Goal: Task Accomplishment & Management: Use online tool/utility

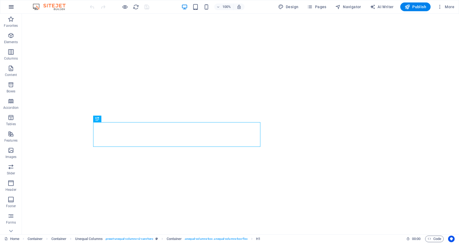
click at [10, 7] on icon "button" at bounding box center [11, 7] width 7 height 7
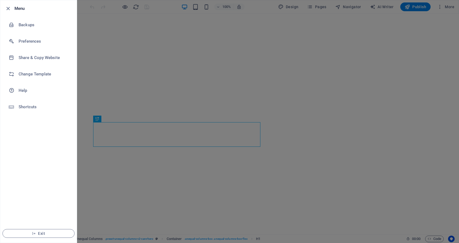
click at [144, 81] on div at bounding box center [229, 121] width 459 height 243
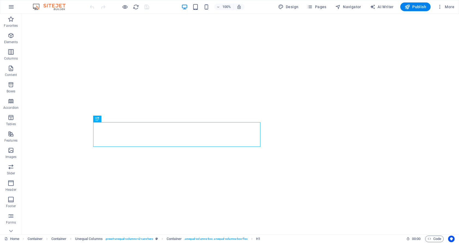
click at [319, 1] on div "100% Design Pages Navigator AI Writer Publish More" at bounding box center [229, 6] width 458 height 13
click at [322, 9] on span "Pages" at bounding box center [316, 6] width 19 height 5
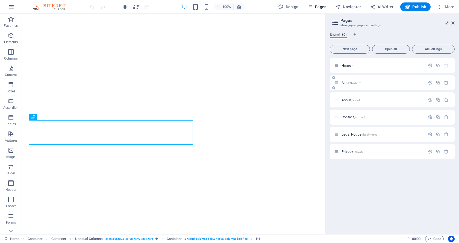
click at [344, 84] on span "Album /album" at bounding box center [352, 83] width 20 height 4
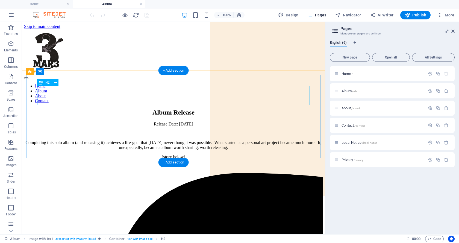
click at [178, 109] on div "Album Release" at bounding box center [173, 112] width 299 height 7
click at [137, 109] on div "Album Release" at bounding box center [173, 112] width 299 height 7
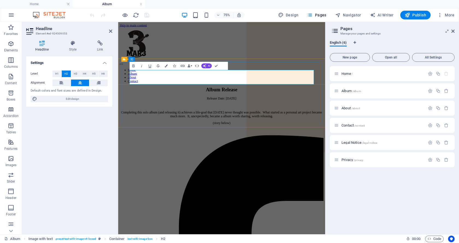
click at [225, 109] on h2 "Album Release" at bounding box center [256, 112] width 272 height 7
click at [266, 122] on div "Release Date: [DATE] Completing this solo album (and releasing it) achieves a l…" at bounding box center [256, 145] width 272 height 47
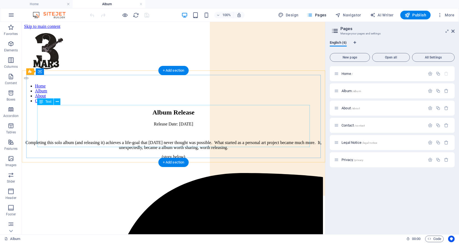
click at [165, 122] on div "Release Date: [DATE] Completing this solo album (and releasing it) achieves a l…" at bounding box center [173, 145] width 299 height 47
click at [155, 122] on div "Release Date: [DATE] Completing this solo album (and releasing it) achieves a l…" at bounding box center [173, 145] width 299 height 47
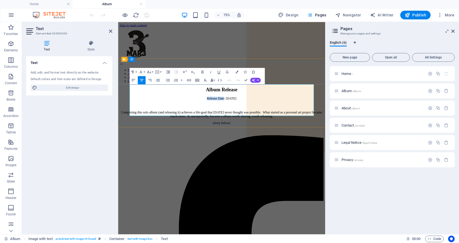
drag, startPoint x: 248, startPoint y: 108, endPoint x: 211, endPoint y: 107, distance: 37.2
click at [211, 122] on p "Release Date: [DATE]" at bounding box center [256, 124] width 272 height 5
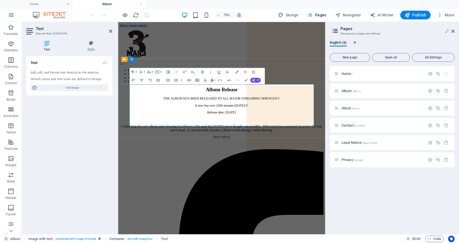
click at [280, 131] on p "It now has over 2500 streams [DATE]!!!" at bounding box center [256, 133] width 272 height 5
click at [310, 131] on p "It now has over 2500 streams [DATE]!!!" at bounding box center [256, 133] width 272 height 5
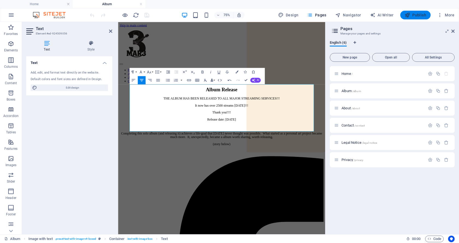
click at [408, 16] on icon "button" at bounding box center [407, 14] width 5 height 5
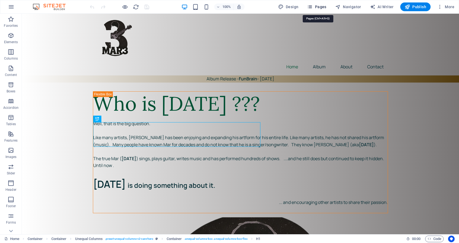
click at [316, 8] on span "Pages" at bounding box center [316, 6] width 19 height 5
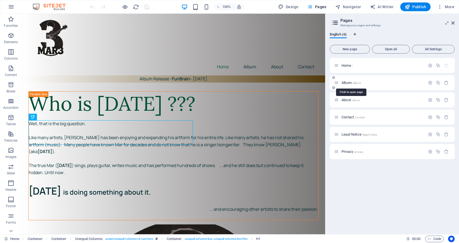
click at [352, 84] on span "Album /album" at bounding box center [352, 83] width 20 height 4
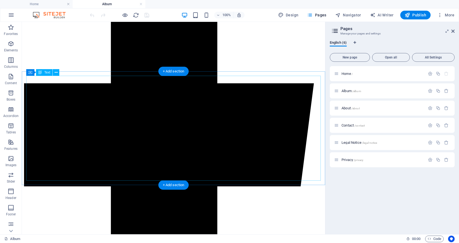
scroll to position [334, 0]
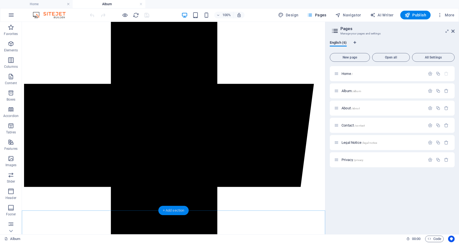
drag, startPoint x: 177, startPoint y: 213, endPoint x: 61, endPoint y: 190, distance: 117.9
click at [177, 213] on div "+ Add section" at bounding box center [173, 210] width 30 height 9
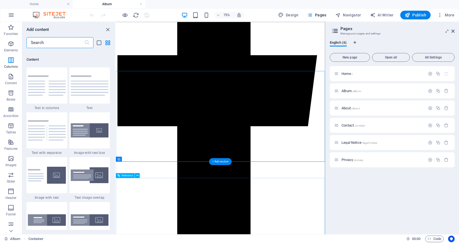
scroll to position [956, 0]
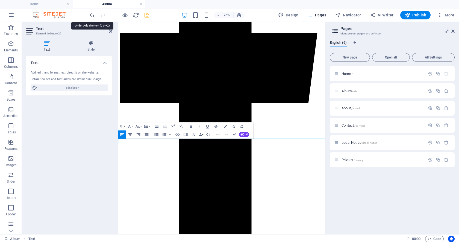
scroll to position [362, 0]
click at [91, 13] on icon "undo" at bounding box center [92, 15] width 6 height 6
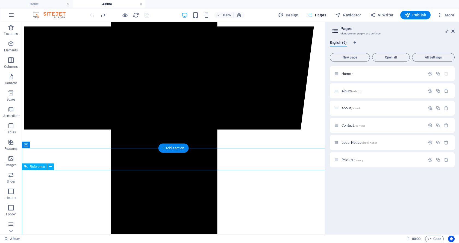
scroll to position [418, 0]
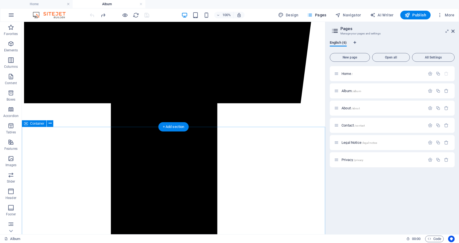
click at [170, 128] on div "+ Add section" at bounding box center [173, 126] width 30 height 9
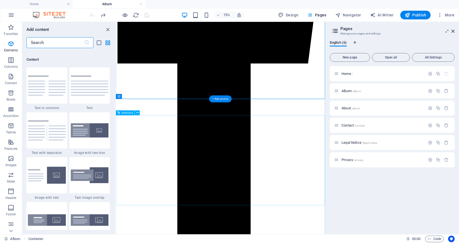
scroll to position [956, 0]
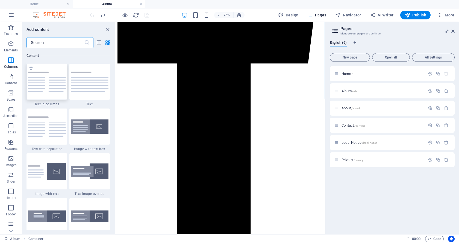
click at [39, 92] on img at bounding box center [47, 82] width 38 height 20
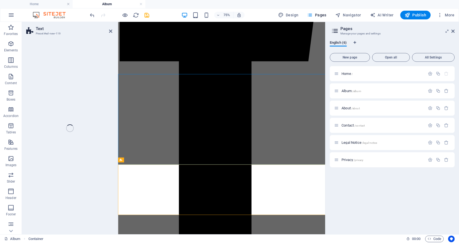
scroll to position [331, 0]
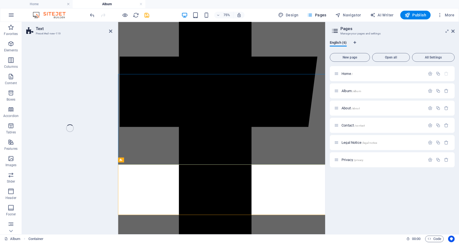
select select "rem"
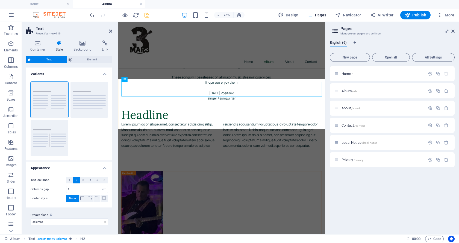
click at [93, 16] on icon "undo" at bounding box center [92, 15] width 6 height 6
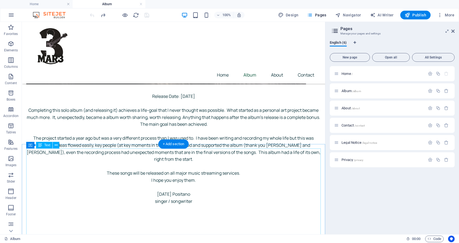
scroll to position [371, 0]
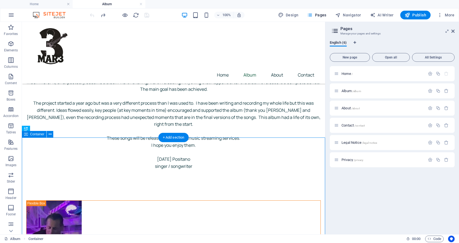
scroll to position [399, 0]
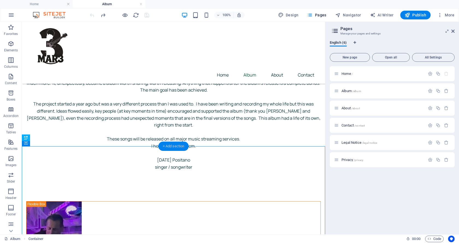
click at [180, 146] on div "+ Add section" at bounding box center [173, 146] width 30 height 9
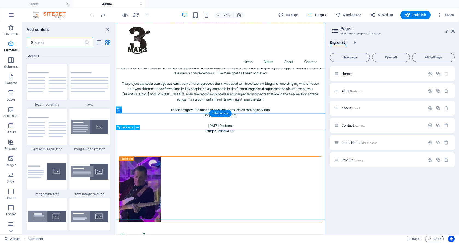
scroll to position [956, 0]
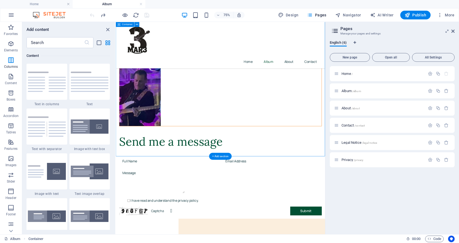
scroll to position [387, 0]
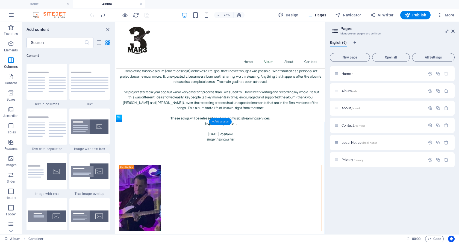
click at [227, 122] on div "+ Add section" at bounding box center [220, 121] width 23 height 7
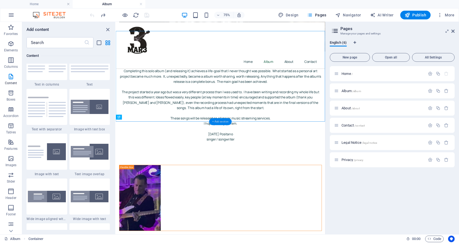
scroll to position [976, 0]
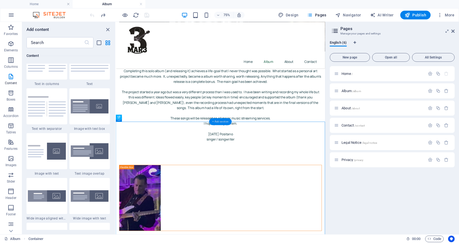
click at [213, 124] on div "+ Add section" at bounding box center [220, 121] width 23 height 7
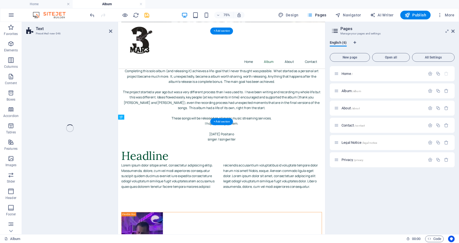
select select "rem"
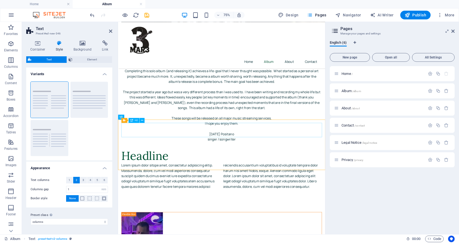
scroll to position [388, 0]
click at [176, 190] on div "Headline" at bounding box center [255, 199] width 267 height 19
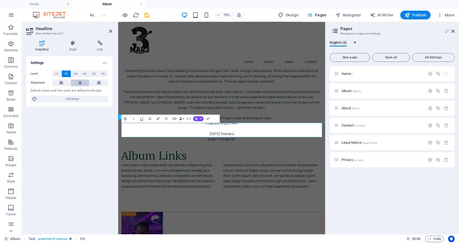
click at [80, 82] on icon at bounding box center [80, 83] width 4 height 7
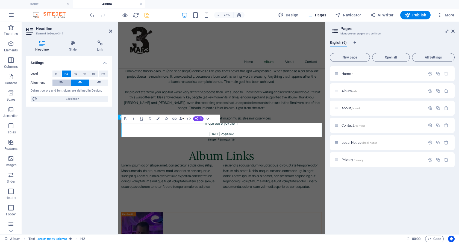
click at [63, 82] on icon at bounding box center [62, 83] width 4 height 7
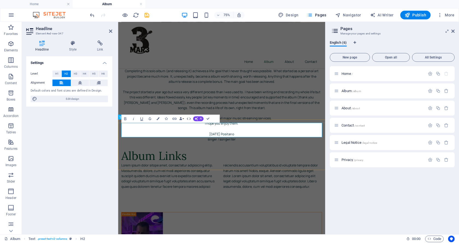
click at [381, 190] on h2 "Album Links" at bounding box center [255, 199] width 267 height 19
click at [95, 133] on div "Settings Level H1 H2 H3 H4 H5 H6 Alignment Default colors and font sizes are de…" at bounding box center [69, 142] width 86 height 173
click at [160, 210] on div "Lorem ipsum dolor sitope amet, consectetur adipisicing elitip. Massumenda, dolo…" at bounding box center [255, 227] width 267 height 35
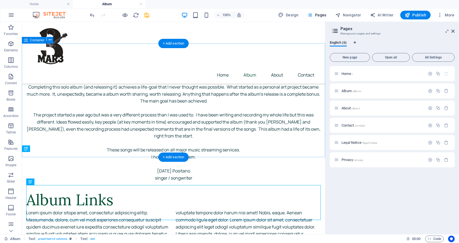
click at [149, 154] on div "Release Date: September 25, 2025 Completing this solo album (and releasing it) …" at bounding box center [173, 125] width 303 height 121
click at [64, 209] on div "Lorem ipsum dolor sitope amet, consectetur adipisicing elitip. Massumenda, dolo…" at bounding box center [173, 226] width 295 height 35
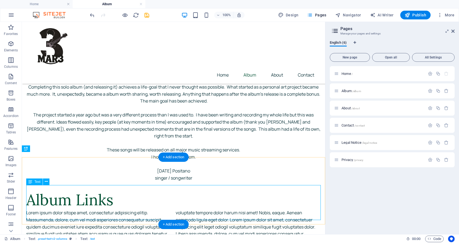
click at [81, 209] on div "Lorem ipsum dolor sitope amet, consectetur adipisicing elitip. Massumenda, dolo…" at bounding box center [173, 226] width 295 height 35
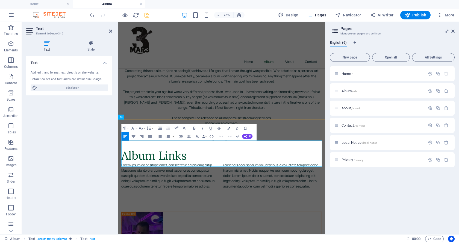
click at [165, 209] on p "Lorem ipsum dolor sitope amet, consectetur adipisicing elitip. Massumenda, dolo…" at bounding box center [255, 226] width 267 height 35
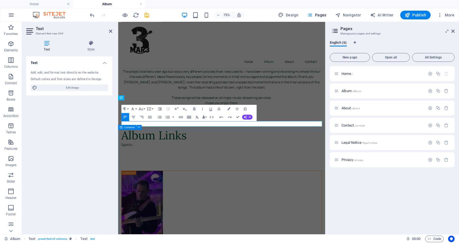
scroll to position [415, 0]
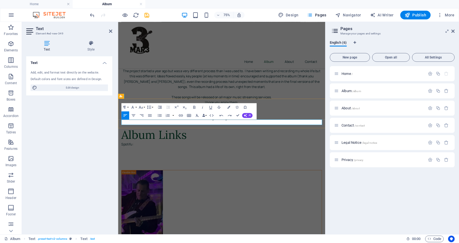
click at [260, 182] on div "Spotifu: https://open.spotify.com/album/5WTsjp1whnA9Q558WMHUoH?si=grl_QsCqSH-zv…" at bounding box center [255, 185] width 267 height 7
click at [345, 163] on div "Album Links" at bounding box center [255, 172] width 267 height 19
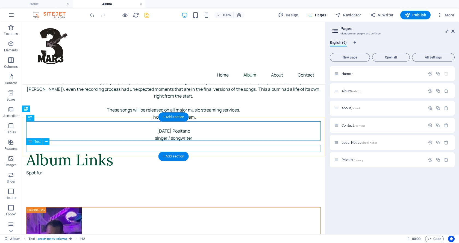
click at [38, 169] on div "Spotifu:" at bounding box center [173, 172] width 295 height 7
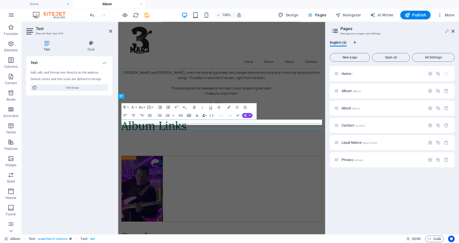
scroll to position [415, 0]
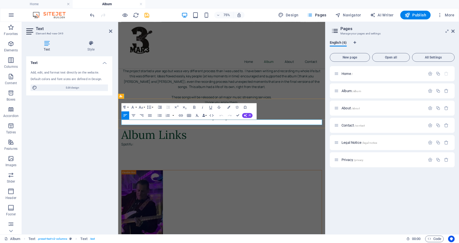
click at [142, 182] on p "Spotifu:" at bounding box center [188, 185] width 132 height 7
click at [136, 114] on button "Align Center" at bounding box center [134, 115] width 8 height 8
click at [202, 182] on p "Spotify link" at bounding box center [188, 185] width 132 height 7
click at [208, 182] on p "Spotify link" at bounding box center [188, 185] width 132 height 7
click at [217, 163] on div "Album Links Spotify link ​" at bounding box center [256, 175] width 276 height 35
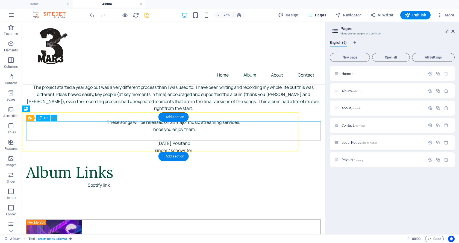
scroll to position [428, 0]
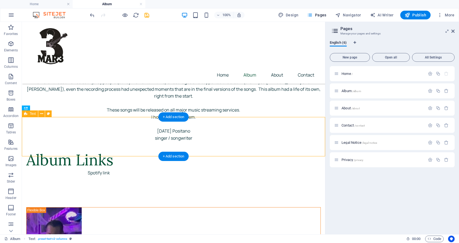
click at [113, 146] on div "Album Links Spotify link" at bounding box center [173, 163] width 303 height 35
click at [112, 146] on div "Album Links Spotify link" at bounding box center [173, 163] width 303 height 35
select select "rem"
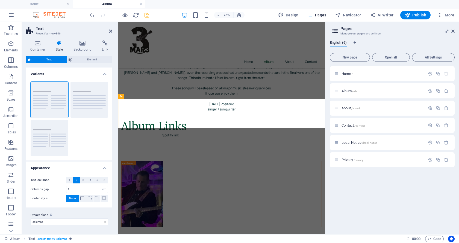
scroll to position [415, 0]
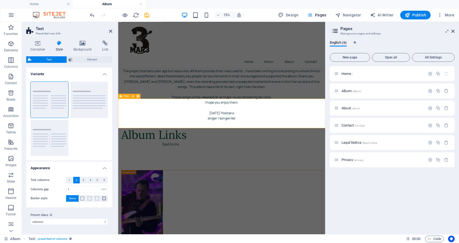
click at [141, 158] on div "Album Links Spotify link" at bounding box center [256, 175] width 276 height 35
click at [142, 158] on div "Album Links Spotify link" at bounding box center [256, 175] width 276 height 35
click at [153, 158] on div "Album Links Spotify link" at bounding box center [256, 175] width 276 height 35
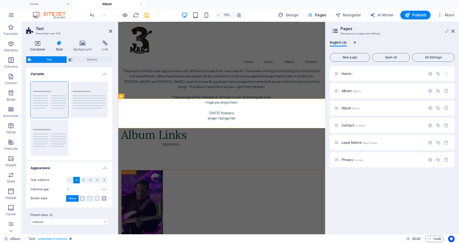
click at [39, 45] on icon at bounding box center [37, 42] width 23 height 5
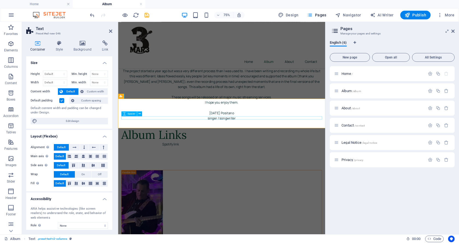
click at [189, 182] on div at bounding box center [255, 182] width 267 height 0
click at [191, 182] on div "Spotify link" at bounding box center [255, 185] width 267 height 7
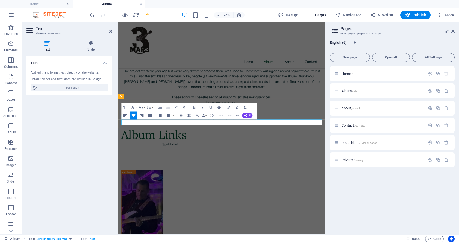
click at [210, 182] on p "Spotify link" at bounding box center [188, 185] width 132 height 7
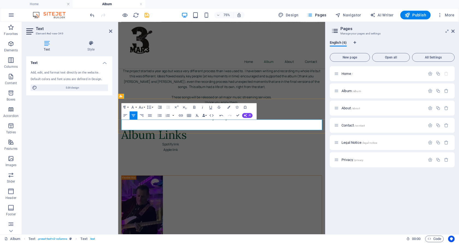
click at [205, 182] on p "Spotify link Apple link" at bounding box center [255, 189] width 267 height 14
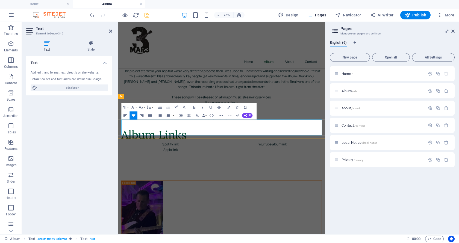
click at [189, 182] on p "Spotify link Apple link YouTube album link" at bounding box center [255, 192] width 267 height 21
click at [191, 182] on p "Spotify link Apple album link YouTube album link" at bounding box center [255, 192] width 267 height 21
drag, startPoint x: 209, startPoint y: 157, endPoint x: 170, endPoint y: 156, distance: 38.5
click at [170, 182] on p "Spotify album link Apple album link YouTube album link" at bounding box center [255, 192] width 267 height 21
click at [286, 196] on p at bounding box center [324, 199] width 132 height 7
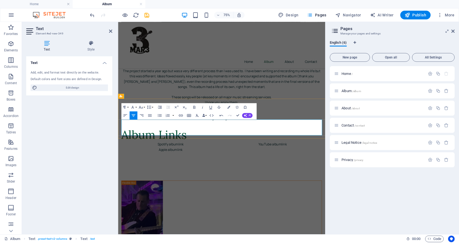
drag, startPoint x: 208, startPoint y: 155, endPoint x: 291, endPoint y: 139, distance: 84.8
click at [164, 182] on p "Spotify album link Apple album link YouTube album link" at bounding box center [255, 192] width 267 height 21
click at [180, 114] on icon "button" at bounding box center [180, 115] width 5 height 5
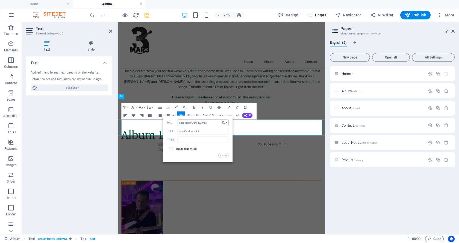
scroll to position [0, 93]
type input "https://open.spotify.com/album/5WTsjp1whnA9Q558WMHUoH?si=grl_QsCqSH-zvA4m8oWVVQ"
click at [211, 140] on input "text" at bounding box center [202, 139] width 51 height 7
click at [290, 182] on p "​ Spotify album link ​ Apple album link YouTube album link" at bounding box center [255, 192] width 267 height 21
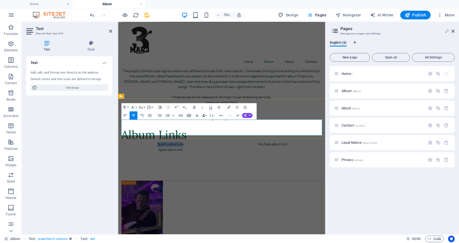
drag, startPoint x: 188, startPoint y: 153, endPoint x: 294, endPoint y: 140, distance: 106.8
click at [166, 182] on p "Spotify album link Apple album link YouTube album link" at bounding box center [255, 192] width 267 height 21
drag, startPoint x: 207, startPoint y: 157, endPoint x: 161, endPoint y: 156, distance: 46.2
click at [161, 182] on p "Spotify album link Apple album link YouTube album link" at bounding box center [255, 192] width 267 height 21
click at [181, 116] on icon "button" at bounding box center [181, 115] width 4 height 2
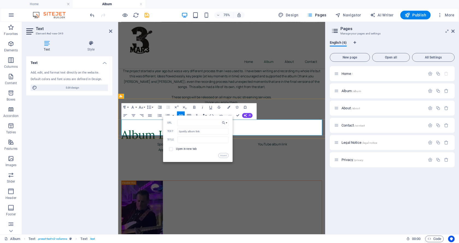
click at [293, 182] on div "​ Spotify album link ​ Apple album link YouTube album link" at bounding box center [255, 192] width 267 height 21
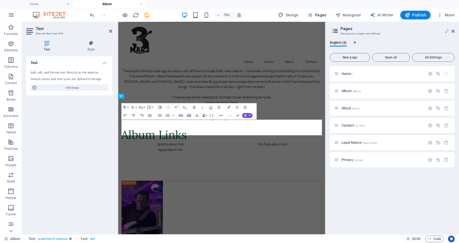
click at [181, 116] on icon "button" at bounding box center [180, 115] width 5 height 5
type input "Spotify album link"
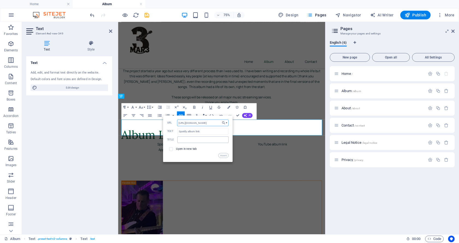
type input "https://open.spotify.com/album/5WTsjp1whnA9Q558WMHUoH?si=grl_QsCqSH-zvA4m8oWVVQ"
click at [190, 140] on input "text" at bounding box center [202, 139] width 51 height 7
type input "Spotify album link"
click at [169, 148] on input "checkbox" at bounding box center [171, 148] width 4 height 4
checkbox input "true"
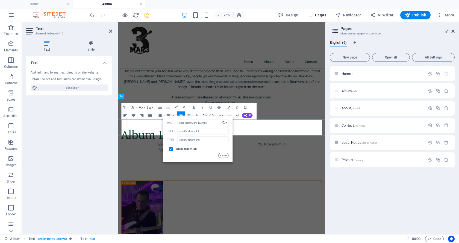
click at [222, 155] on button "Insert" at bounding box center [223, 155] width 10 height 5
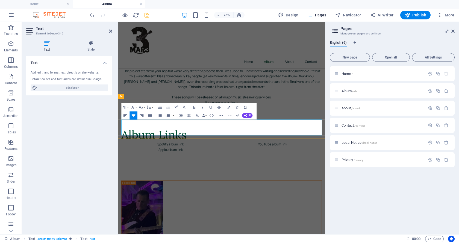
click at [225, 182] on p "Spotify album link Apple album link YouTube album link" at bounding box center [255, 192] width 267 height 21
drag, startPoint x: 196, startPoint y: 156, endPoint x: 175, endPoint y: 156, distance: 21.0
click at [175, 182] on p "Spotify album link Apple album link YouTube album link" at bounding box center [255, 192] width 267 height 21
click at [202, 182] on p "Spotify album link Apple album link YouTube album link" at bounding box center [255, 192] width 267 height 21
drag, startPoint x: 207, startPoint y: 156, endPoint x: 170, endPoint y: 158, distance: 37.2
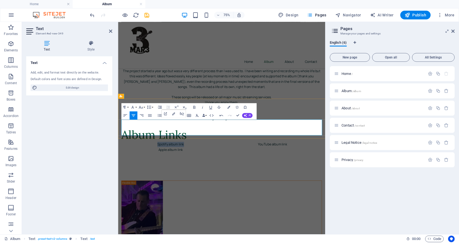
click at [170, 182] on p "Spotify album link Apple album link YouTube album link" at bounding box center [255, 192] width 267 height 21
click at [179, 116] on icon "button" at bounding box center [180, 115] width 5 height 5
type input "Spotify album link"
checkbox input "true"
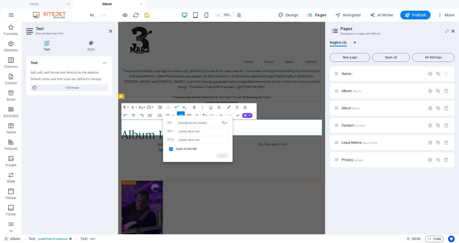
click at [314, 182] on div "​ Spotify album link ​ Apple album link YouTube album link" at bounding box center [255, 192] width 267 height 21
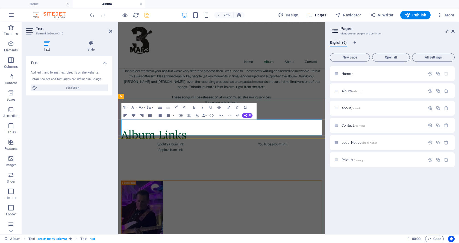
click at [207, 182] on p "Spotify album link Apple album link YouTube album link" at bounding box center [255, 192] width 267 height 21
drag, startPoint x: 206, startPoint y: 163, endPoint x: 173, endPoint y: 163, distance: 33.1
click at [173, 182] on p "Spotify album link Apple album link YouTube album link" at bounding box center [255, 192] width 267 height 21
type input "Apple album link"
checkbox input "false"
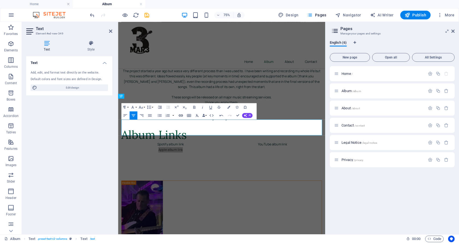
click at [181, 114] on icon "button" at bounding box center [180, 115] width 5 height 5
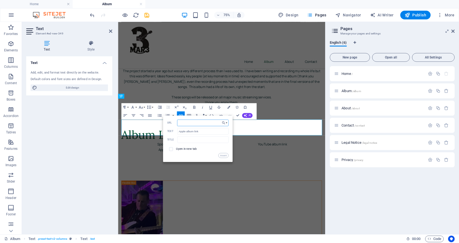
click at [190, 124] on input "URL" at bounding box center [203, 122] width 52 height 7
type input "https://music.apple.com/us/album/funbrain-plays-2025-album/1842665135?at=1001lr…"
click at [191, 140] on input "text" at bounding box center [202, 139] width 51 height 7
type input "Apple Music album link"
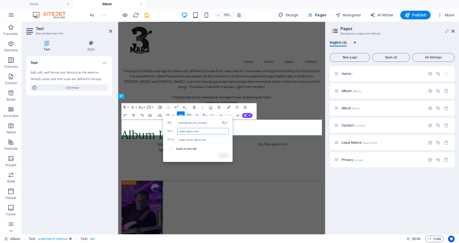
click at [186, 131] on input "Apple album link" at bounding box center [202, 131] width 51 height 7
type input "Apple Music album link"
click at [170, 148] on input "checkbox" at bounding box center [171, 148] width 4 height 4
checkbox input "true"
click at [223, 155] on button "Insert" at bounding box center [223, 155] width 10 height 5
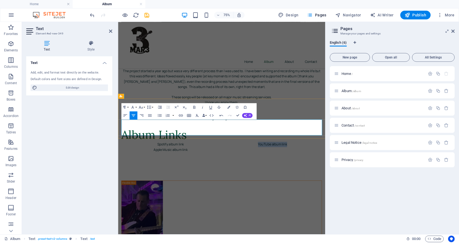
drag, startPoint x: 211, startPoint y: 169, endPoint x: 168, endPoint y: 170, distance: 42.4
click at [168, 182] on p "Spotify album link Apple Music album link YouTube album link" at bounding box center [255, 192] width 267 height 21
type input "YouTube album link"
checkbox input "false"
click at [180, 115] on icon "button" at bounding box center [181, 115] width 4 height 2
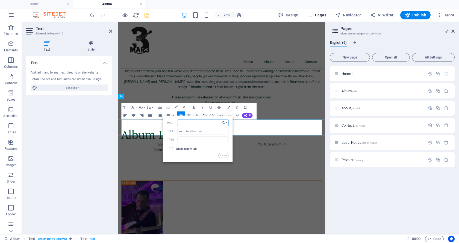
click at [197, 125] on input "URL" at bounding box center [203, 122] width 52 height 7
type input "https://www.youtube.com/redirect?event=channel_header&redir_token=QUFFLUhqbXVLR…"
click at [201, 137] on input "text" at bounding box center [202, 139] width 51 height 7
type input "YouTube album link"
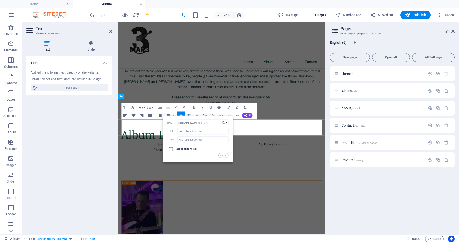
click at [170, 149] on input "checkbox" at bounding box center [171, 148] width 4 height 4
checkbox input "true"
click at [222, 156] on button "Insert" at bounding box center [223, 155] width 10 height 5
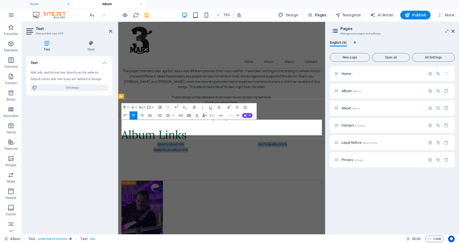
drag, startPoint x: 214, startPoint y: 169, endPoint x: 159, endPoint y: 155, distance: 57.4
click at [159, 182] on p "Spotify album link Apple Music album link YouTube album link" at bounding box center [255, 192] width 267 height 21
click at [136, 107] on button "Font Family" at bounding box center [134, 107] width 8 height 8
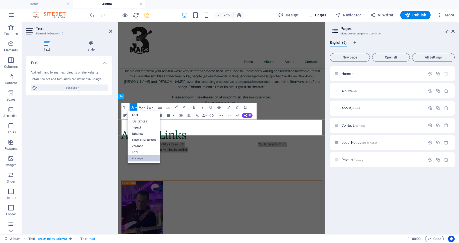
scroll to position [0, 0]
click at [137, 106] on button "Font Family" at bounding box center [134, 107] width 8 height 8
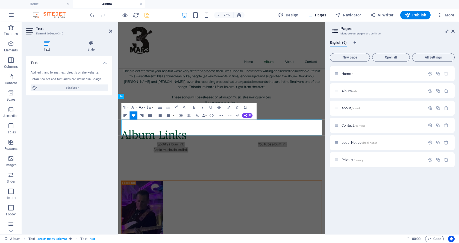
click at [145, 106] on button "Font Size" at bounding box center [142, 107] width 8 height 8
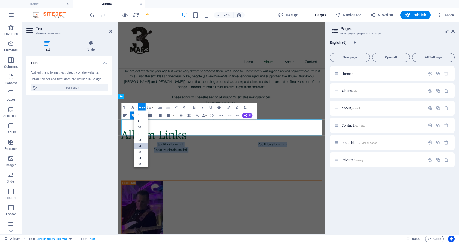
click at [141, 145] on link "14" at bounding box center [141, 146] width 15 height 6
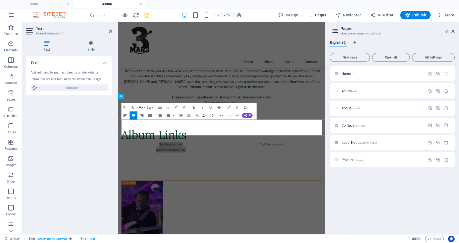
click at [145, 107] on button "Font Size" at bounding box center [142, 107] width 8 height 8
click at [139, 126] on link "24" at bounding box center [141, 125] width 15 height 6
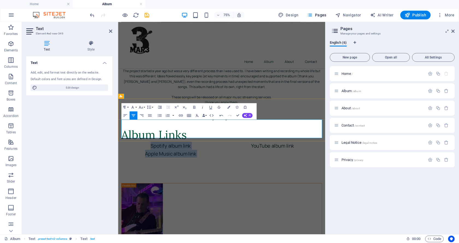
click at [236, 182] on p "Spotify album link Apple Music album link YouTube album link" at bounding box center [255, 194] width 267 height 25
click at [252, 182] on p "Spotify album link Apple Music album link YouTube album link" at bounding box center [255, 194] width 267 height 25
click at [325, 163] on div "Album Links" at bounding box center [255, 172] width 267 height 19
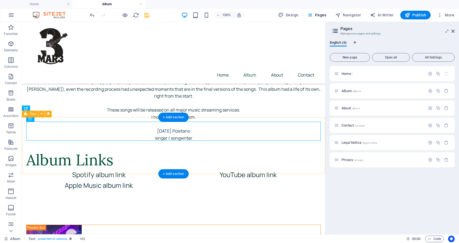
click at [67, 146] on div "Album Links Spotify album link Apple Music album link YouTube album link" at bounding box center [173, 172] width 303 height 52
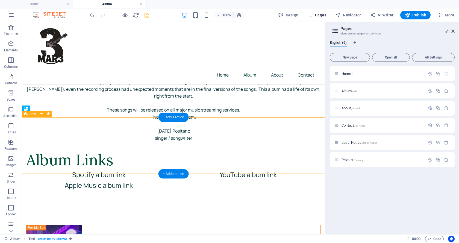
click at [66, 170] on div "Album Links Spotify album link Apple Music album link YouTube album link" at bounding box center [173, 172] width 303 height 52
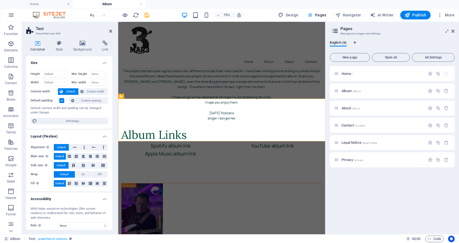
click at [37, 40] on div "Container Style Background Link Size Height Default px rem % vh vw Min. height …" at bounding box center [69, 135] width 95 height 198
click at [291, 158] on div "Album Links Spotify album link Apple Music album link YouTube album link" at bounding box center [256, 184] width 276 height 52
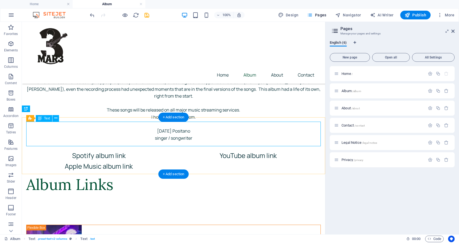
click at [225, 150] on div "Spotify album link Apple Music album link YouTube album link" at bounding box center [173, 162] width 295 height 25
click at [167, 150] on div "Spotify album link Apple Music album link YouTube album link" at bounding box center [173, 162] width 295 height 25
click at [212, 150] on div "Spotify album link Apple Music album link YouTube album link" at bounding box center [173, 162] width 295 height 25
click at [175, 118] on div "+ Add section" at bounding box center [173, 117] width 30 height 9
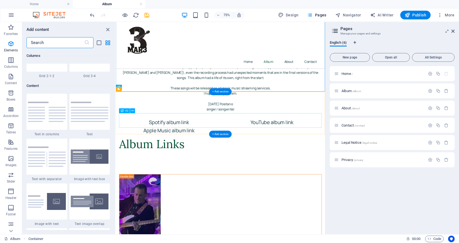
scroll to position [976, 0]
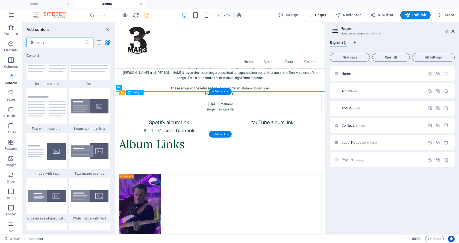
click at [208, 150] on div "Spotify album link Apple Music album link YouTube album link" at bounding box center [255, 162] width 270 height 25
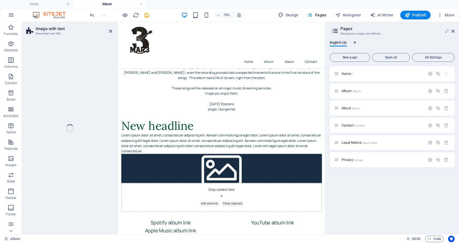
scroll to position [425, 0]
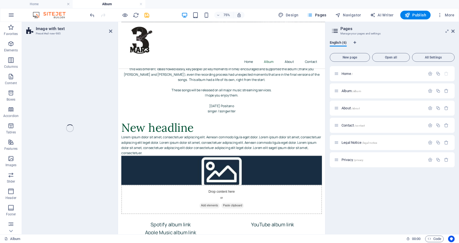
select select "rem"
select select "px"
select select "preset-text-with-image-v4-default"
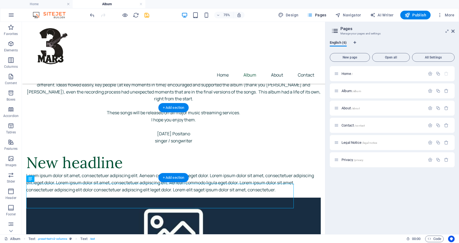
scroll to position [437, 0]
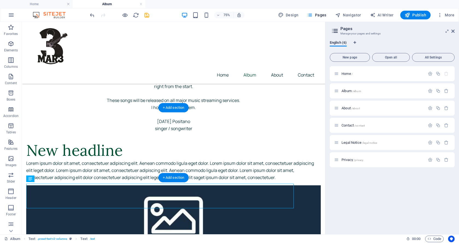
click at [192, 185] on figure at bounding box center [173, 215] width 295 height 61
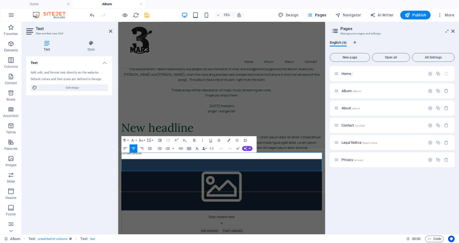
drag, startPoint x: 161, startPoint y: 200, endPoint x: 353, endPoint y: 207, distance: 191.6
copy p "Spotify album link Apple Music album link YouTube album link"
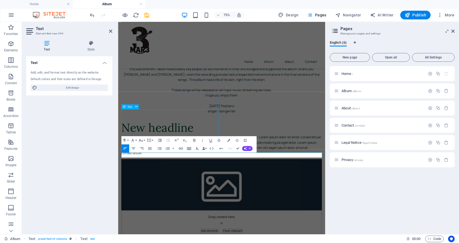
click at [169, 172] on div "Lorem ipsum dolor sit amet, consectetuer adipiscing elit. Aenean commodo ligula…" at bounding box center [255, 186] width 267 height 28
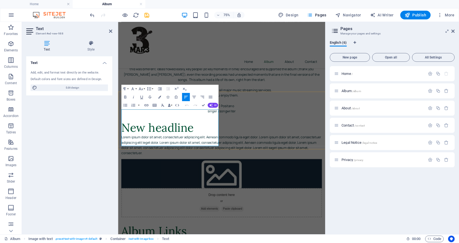
click at [166, 172] on p "Lorem ipsum dolor sit amet, consectetuer adipiscing elit. Aenean commodo ligula…" at bounding box center [255, 186] width 267 height 28
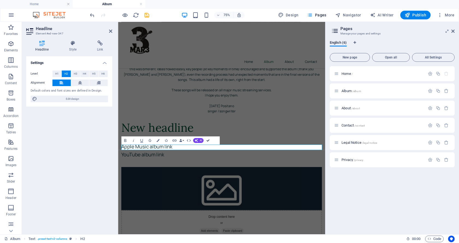
drag, startPoint x: 208, startPoint y: 141, endPoint x: 186, endPoint y: 124, distance: 27.3
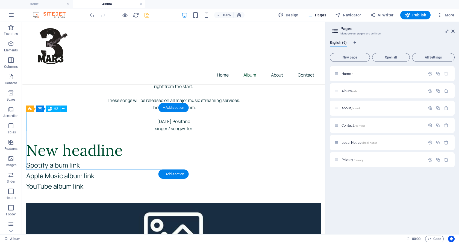
click at [82, 141] on div "New headline" at bounding box center [173, 150] width 295 height 19
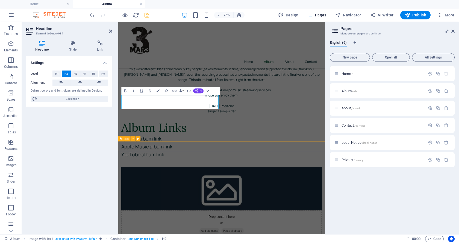
click at [138, 173] on div "Spotify album link Apple Music album link YouTube album link" at bounding box center [255, 191] width 267 height 39
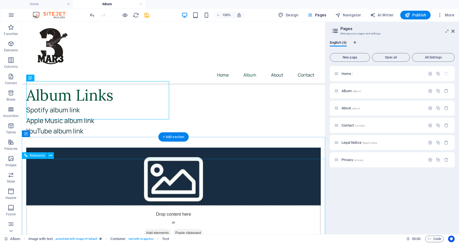
scroll to position [493, 0]
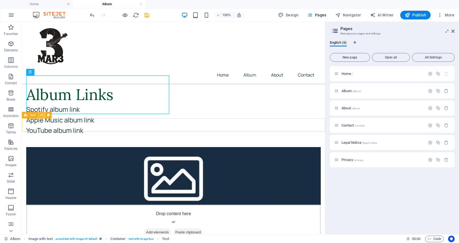
click at [40, 116] on icon at bounding box center [41, 115] width 3 height 6
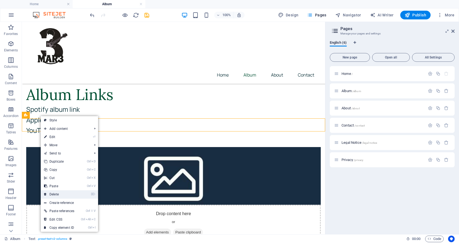
click at [54, 192] on link "⌦ Delete" at bounding box center [59, 194] width 37 height 8
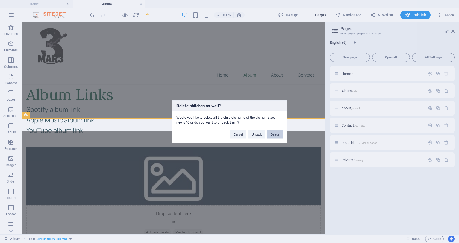
click at [270, 135] on button "Delete" at bounding box center [274, 134] width 15 height 8
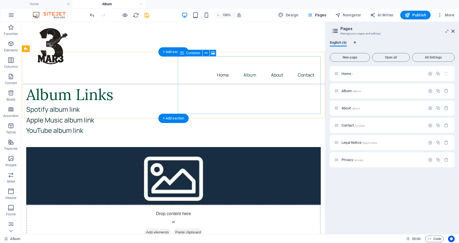
click at [219, 205] on div "Drop content here or Add elements Paste clipboard" at bounding box center [173, 224] width 295 height 39
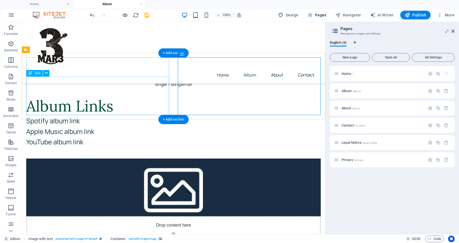
scroll to position [465, 0]
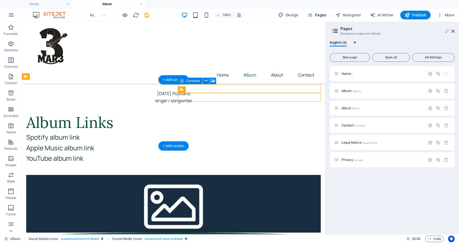
click at [253, 175] on figure at bounding box center [173, 204] width 295 height 58
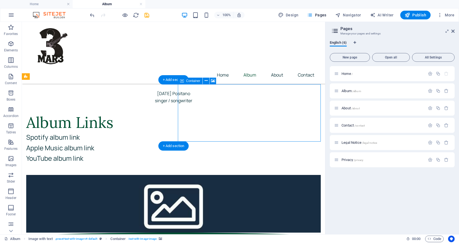
click at [253, 175] on figure at bounding box center [173, 204] width 295 height 58
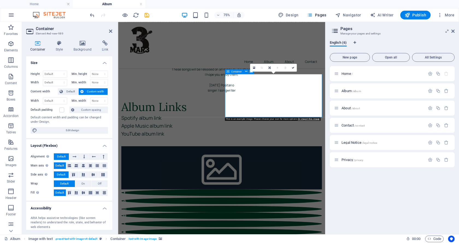
click at [311, 187] on figure at bounding box center [255, 216] width 267 height 58
click at [326, 187] on figure at bounding box center [255, 216] width 267 height 58
click at [82, 44] on icon at bounding box center [82, 42] width 27 height 5
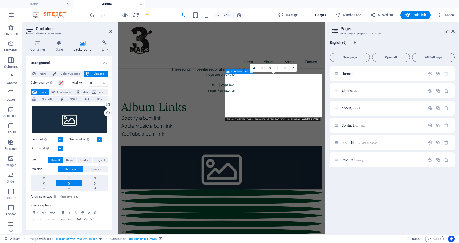
click at [75, 111] on div "Drag files here, click to choose files or select files from Files or our free s…" at bounding box center [69, 120] width 77 height 30
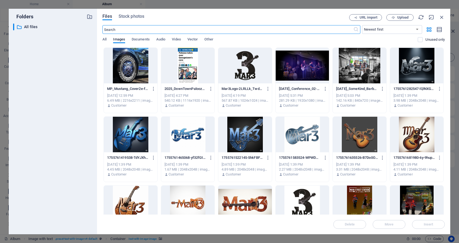
scroll to position [0, 0]
click at [398, 16] on span "Upload" at bounding box center [402, 17] width 11 height 3
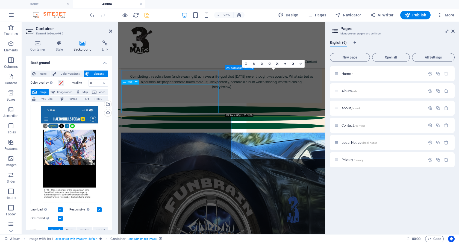
scroll to position [458, 0]
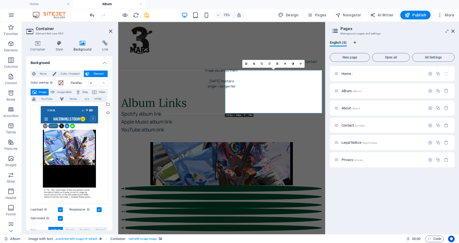
click at [93, 16] on icon "undo" at bounding box center [92, 15] width 6 height 6
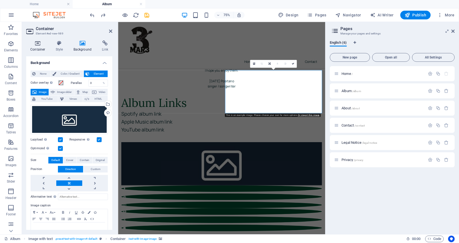
click at [40, 44] on icon at bounding box center [37, 42] width 23 height 5
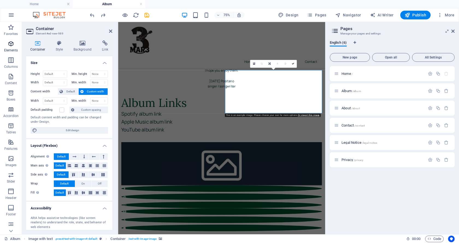
click at [10, 42] on icon "button" at bounding box center [11, 43] width 7 height 7
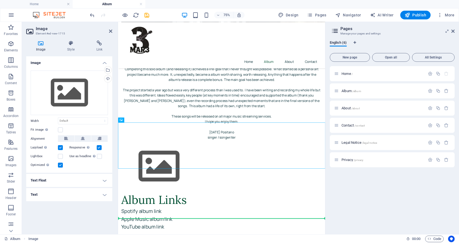
scroll to position [391, 0]
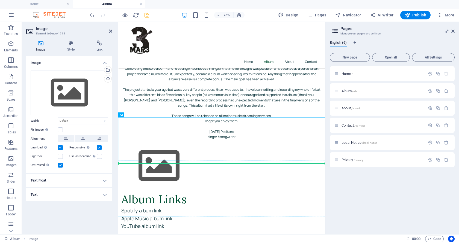
drag, startPoint x: 157, startPoint y: 222, endPoint x: 300, endPoint y: 239, distance: 143.3
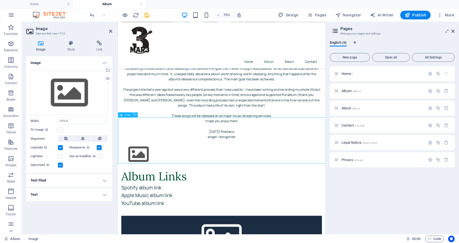
click at [136, 114] on icon at bounding box center [135, 115] width 2 height 4
click at [137, 115] on button at bounding box center [135, 114] width 5 height 5
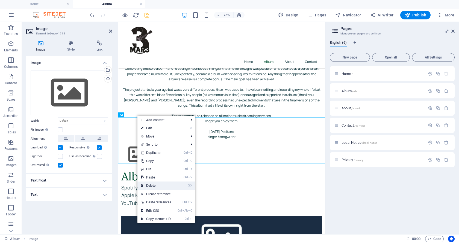
click at [155, 185] on link "⌦ Delete" at bounding box center [155, 185] width 37 height 8
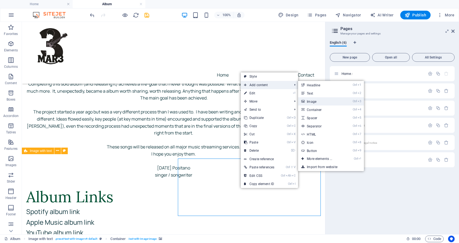
drag, startPoint x: 322, startPoint y: 100, endPoint x: 268, endPoint y: 106, distance: 54.2
click at [322, 100] on link "Ctrl 3 Image" at bounding box center [320, 101] width 45 height 8
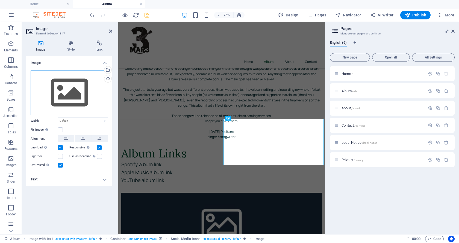
click at [55, 94] on div "Drag files here, click to choose files or select files from Files or our free s…" at bounding box center [69, 92] width 77 height 45
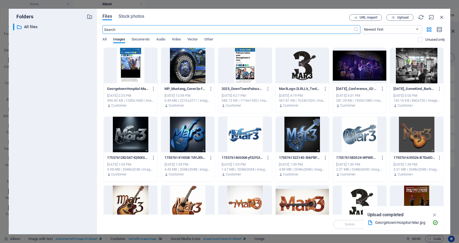
scroll to position [0, 0]
click at [129, 68] on div at bounding box center [130, 66] width 53 height 36
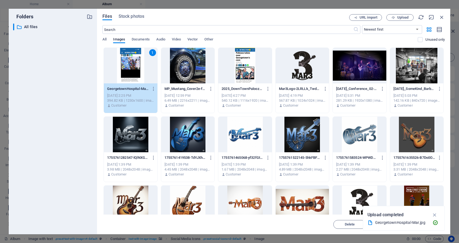
click at [122, 53] on div "1" at bounding box center [130, 66] width 53 height 36
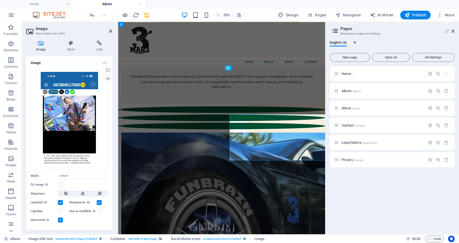
scroll to position [458, 0]
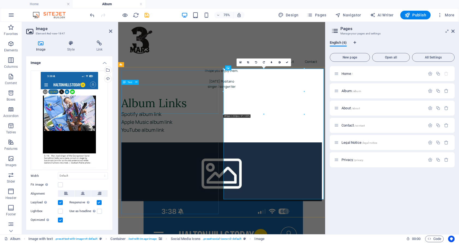
click at [145, 139] on div "Spotify album link Apple Music album link YouTube album link" at bounding box center [255, 158] width 267 height 39
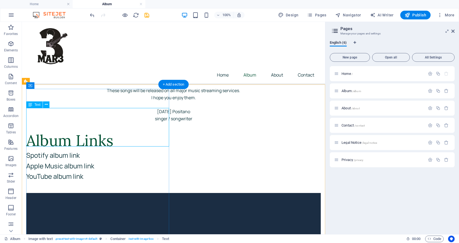
scroll to position [442, 0]
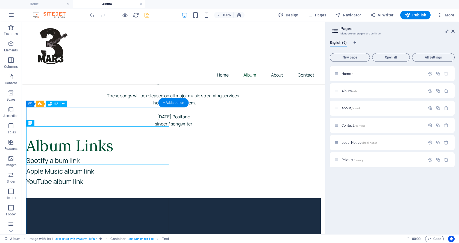
click at [121, 136] on div "Album Links" at bounding box center [173, 145] width 295 height 19
click at [111, 136] on div "Album Links" at bounding box center [173, 145] width 295 height 19
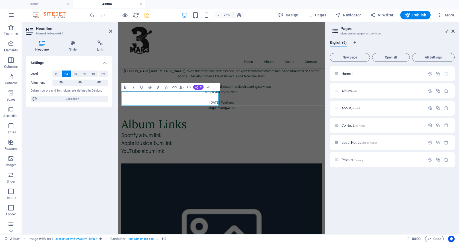
click at [46, 119] on div "Settings Level H1 H2 H3 H4 H5 H6 Alignment Default colors and font sizes are de…" at bounding box center [69, 142] width 86 height 173
click at [147, 167] on div "Spotify album link Apple Music album link YouTube album link" at bounding box center [255, 186] width 267 height 39
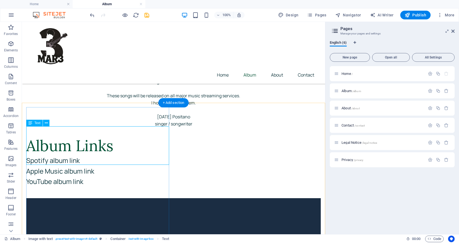
click at [57, 155] on div "Spotify album link Apple Music album link YouTube album link" at bounding box center [173, 174] width 295 height 39
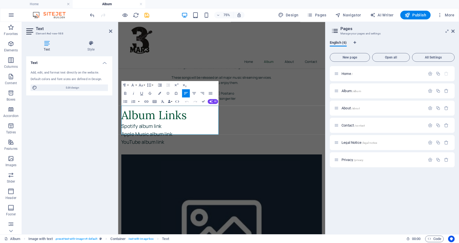
scroll to position [430, 0]
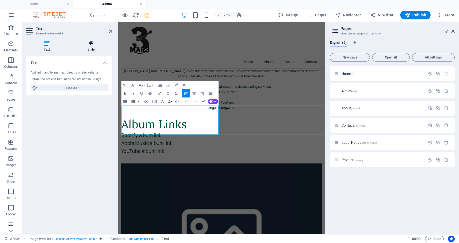
click at [92, 47] on h4 "Style" at bounding box center [91, 45] width 43 height 11
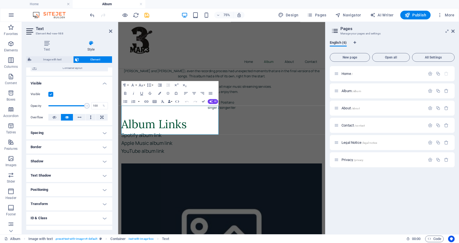
scroll to position [72, 0]
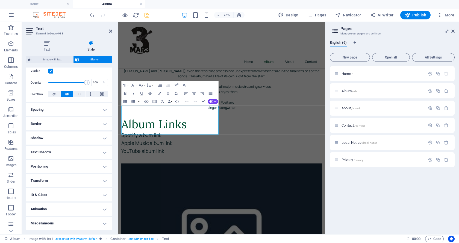
click at [64, 167] on h4 "Positioning" at bounding box center [69, 166] width 86 height 13
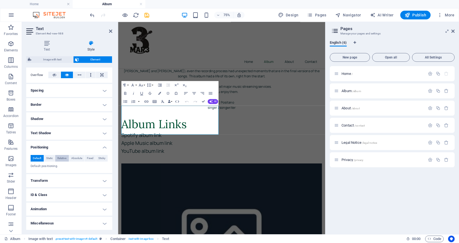
click at [63, 158] on span "Relative" at bounding box center [61, 158] width 9 height 7
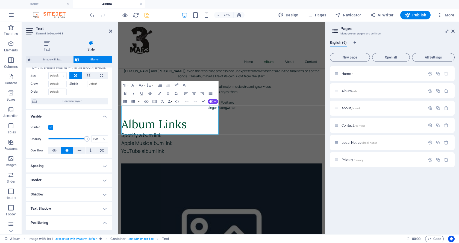
scroll to position [0, 0]
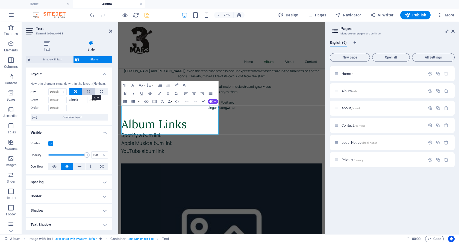
click at [86, 92] on button at bounding box center [88, 91] width 13 height 7
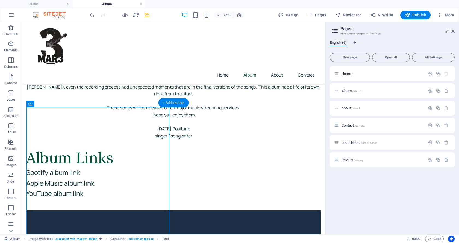
scroll to position [442, 0]
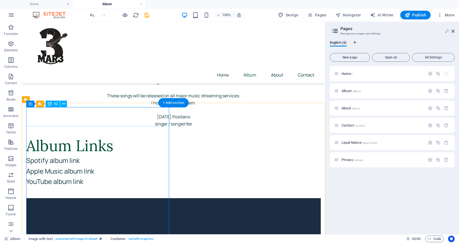
click at [90, 136] on div "Album Links" at bounding box center [173, 145] width 295 height 19
click at [134, 136] on div "Album Links" at bounding box center [173, 145] width 295 height 19
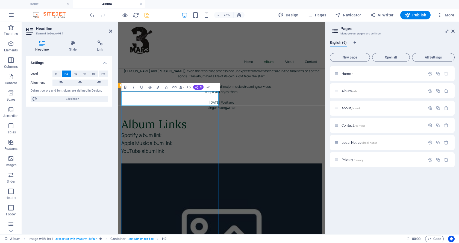
drag, startPoint x: 178, startPoint y: 233, endPoint x: 260, endPoint y: 180, distance: 97.4
click at [259, 179] on div "Album Links Spotify album link Apple Music album link YouTube album link" at bounding box center [255, 177] width 267 height 58
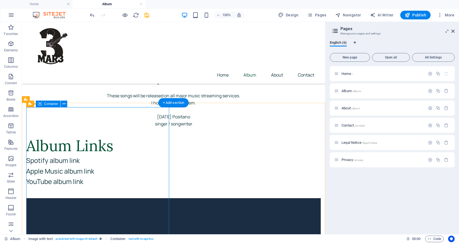
click at [102, 193] on div "Album Links Spotify album link Apple Music album link YouTube album link" at bounding box center [173, 165] width 295 height 58
click at [107, 194] on div "Album Links Spotify album link Apple Music album link YouTube album link" at bounding box center [173, 165] width 295 height 58
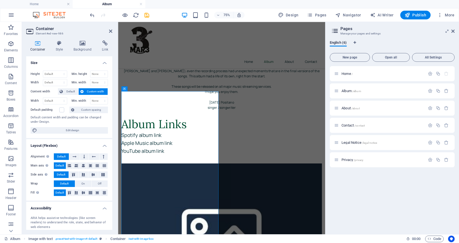
click at [40, 43] on icon at bounding box center [37, 42] width 23 height 5
click at [37, 46] on h4 "Container" at bounding box center [38, 45] width 25 height 11
click at [85, 165] on icon at bounding box center [83, 165] width 3 height 7
click at [94, 175] on icon at bounding box center [93, 174] width 7 height 3
click at [201, 205] on div "Album Links Spotify album link Apple Music album link YouTube album link" at bounding box center [255, 177] width 267 height 58
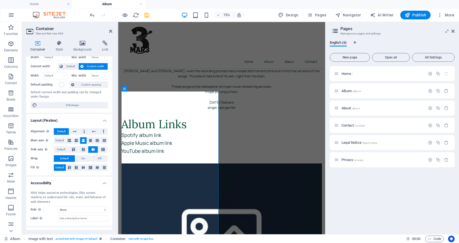
scroll to position [0, 0]
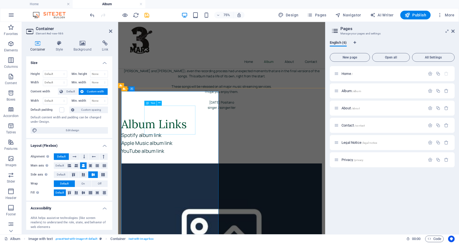
click at [171, 167] on div "Spotify album link Apple Music album link YouTube album link" at bounding box center [255, 186] width 267 height 39
click at [171, 148] on div "Album Links" at bounding box center [255, 157] width 267 height 19
click at [173, 148] on div "Album Links" at bounding box center [255, 157] width 267 height 19
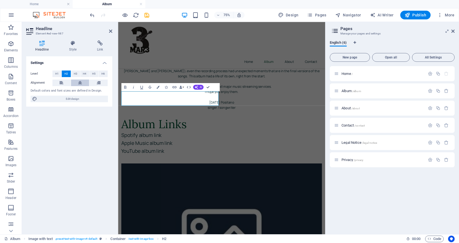
click at [79, 84] on icon at bounding box center [80, 83] width 4 height 7
click at [264, 169] on div "Album Links Spotify album link Apple Music album link YouTube album link" at bounding box center [255, 177] width 267 height 58
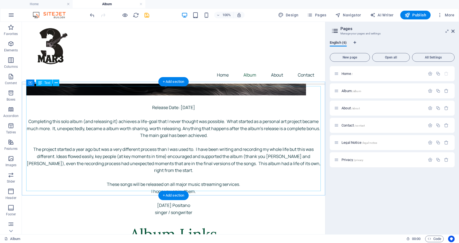
scroll to position [470, 0]
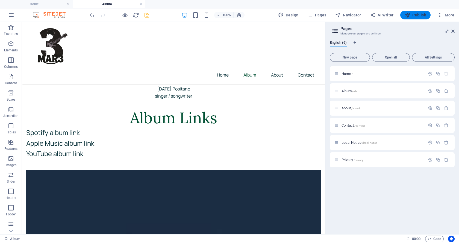
click at [421, 12] on span "Publish" at bounding box center [416, 14] width 22 height 5
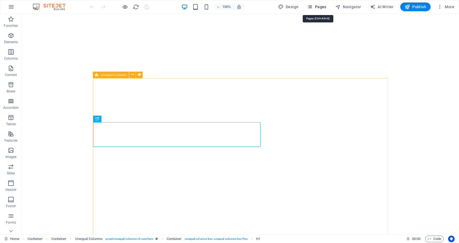
click at [317, 8] on span "Pages" at bounding box center [316, 6] width 19 height 5
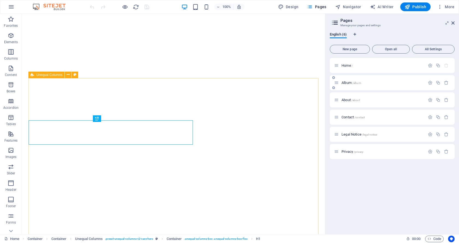
click at [348, 85] on div "Album /album" at bounding box center [379, 83] width 91 height 6
click at [349, 83] on span "Album /album" at bounding box center [352, 83] width 20 height 4
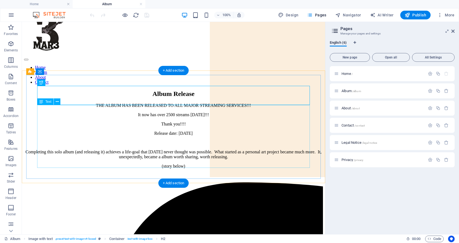
scroll to position [111, 0]
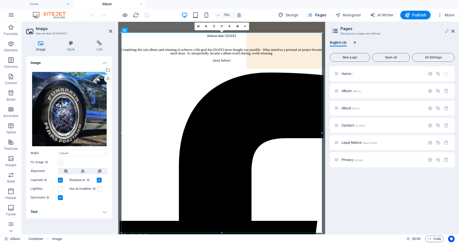
click at [60, 161] on label at bounding box center [60, 162] width 5 height 5
click at [0, 0] on input "Fit image Automatically fit image to a fixed width and height" at bounding box center [0, 0] width 0 height 0
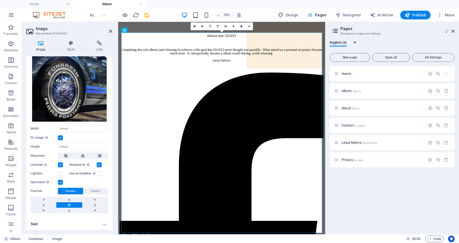
scroll to position [25, 0]
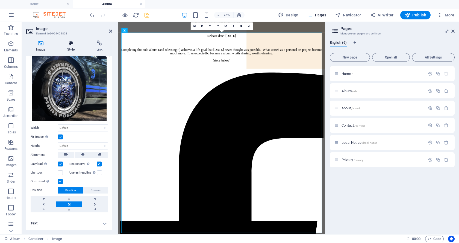
click at [73, 47] on h4 "Style" at bounding box center [71, 45] width 29 height 11
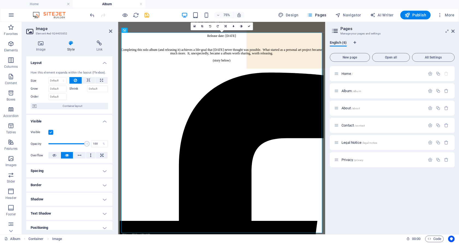
click at [74, 90] on label "Shrink" at bounding box center [78, 89] width 18 height 7
click at [87, 90] on input "Shrink" at bounding box center [97, 89] width 21 height 7
click at [49, 77] on select "Default auto px % 1/1 1/2 1/3 1/4 1/5 1/6 1/7 1/8 1/9 1/10" at bounding box center [58, 80] width 18 height 7
select select "%"
click option "%" at bounding box center [0, 0] width 0 height 0
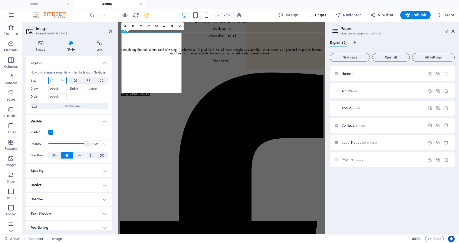
type input "3"
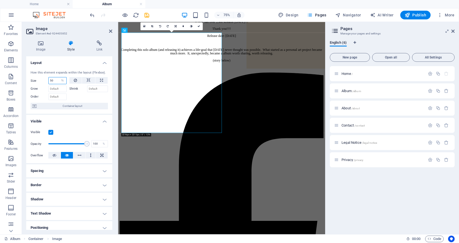
type input "5"
type input "70"
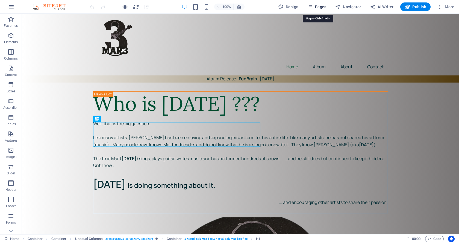
click at [323, 9] on span "Pages" at bounding box center [316, 6] width 19 height 5
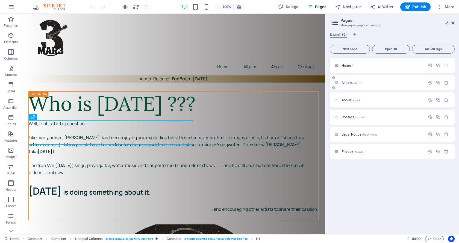
click at [347, 80] on div "Album /album" at bounding box center [379, 83] width 91 height 6
click at [343, 86] on div "Album /album" at bounding box center [379, 83] width 91 height 6
click at [348, 82] on span "Album /album" at bounding box center [352, 83] width 20 height 4
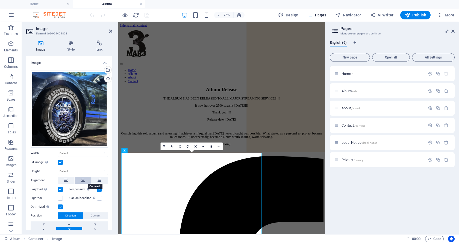
click at [83, 182] on icon at bounding box center [83, 180] width 4 height 7
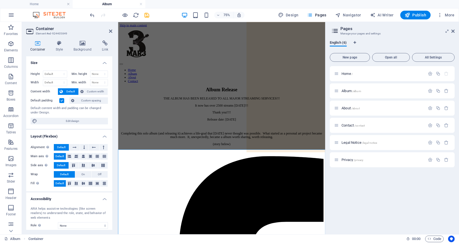
click at [40, 46] on h4 "Container" at bounding box center [38, 45] width 25 height 11
click at [37, 44] on icon at bounding box center [37, 42] width 23 height 5
click at [84, 155] on icon at bounding box center [83, 156] width 3 height 7
click at [422, 17] on span "Publish" at bounding box center [416, 14] width 22 height 5
